Goal: Book appointment/travel/reservation

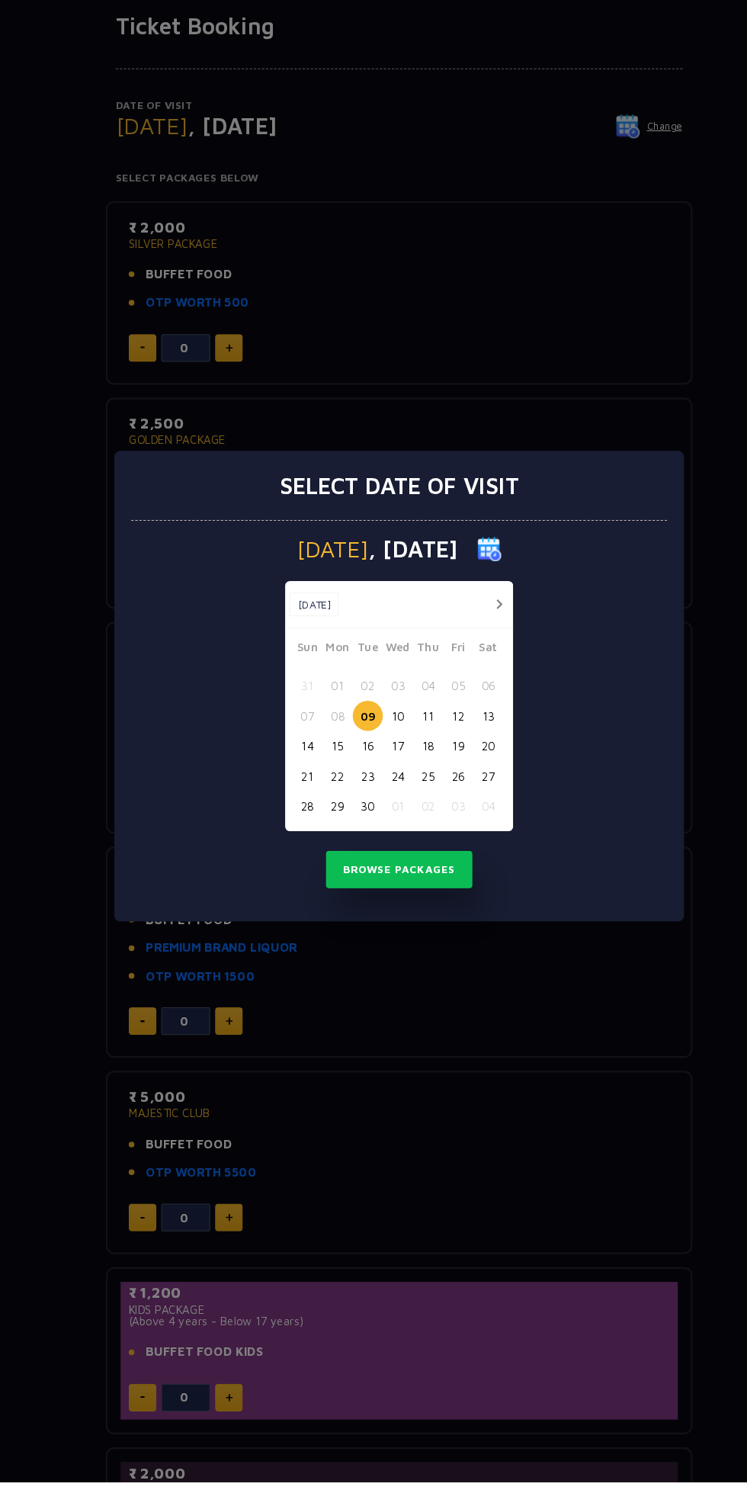
scroll to position [8, 0]
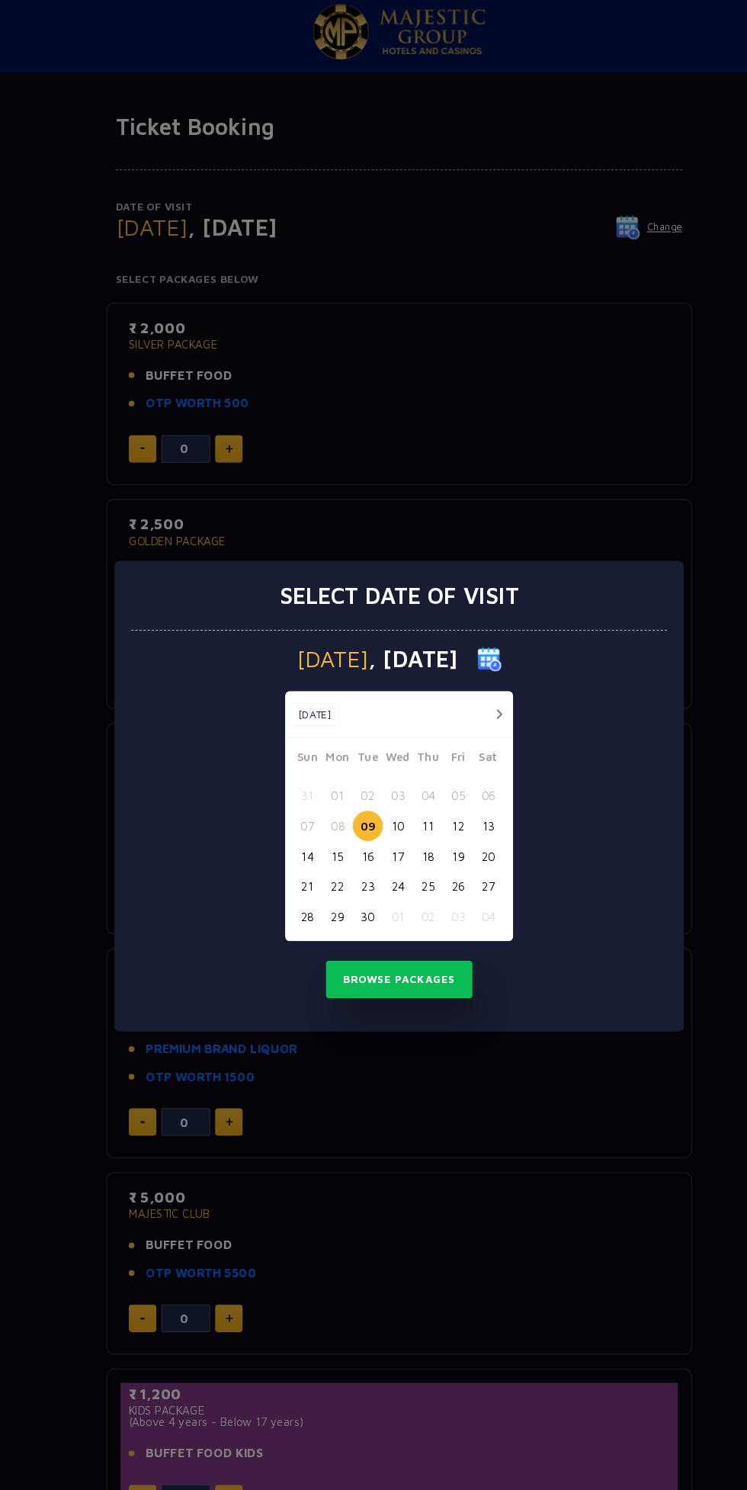
click at [207, 378] on div "Select date of visit [DATE] [DATE] [DATE] Sun Mon Tue Wed Thu Fri Sat 31 01 02 …" at bounding box center [373, 745] width 747 height 1490
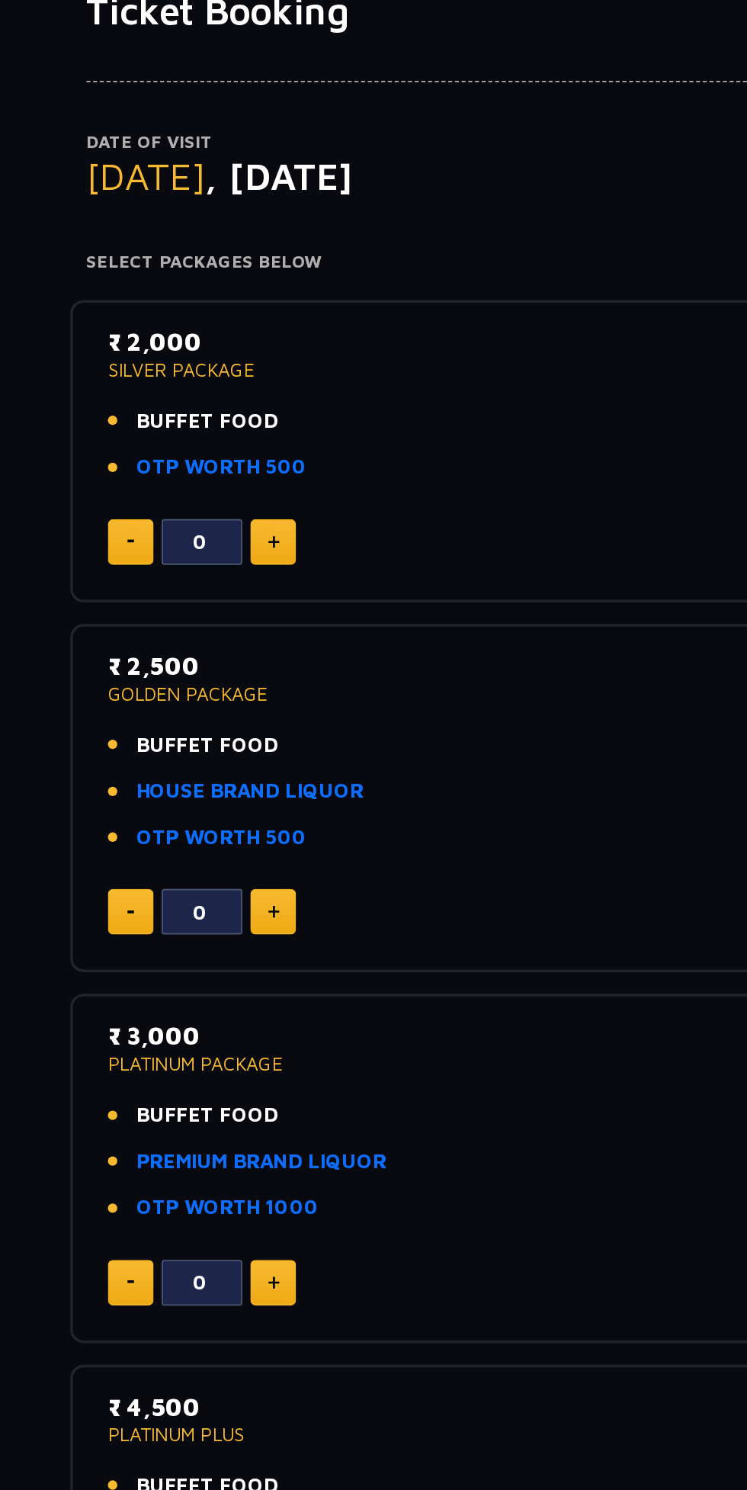
scroll to position [0, 0]
